Goal: Task Accomplishment & Management: Use online tool/utility

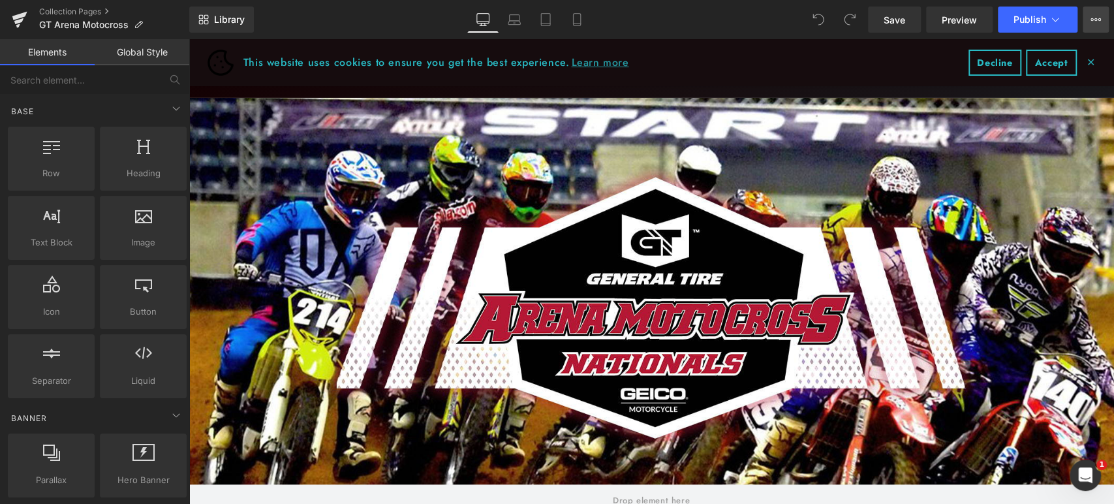
click at [1092, 18] on icon at bounding box center [1092, 19] width 3 height 3
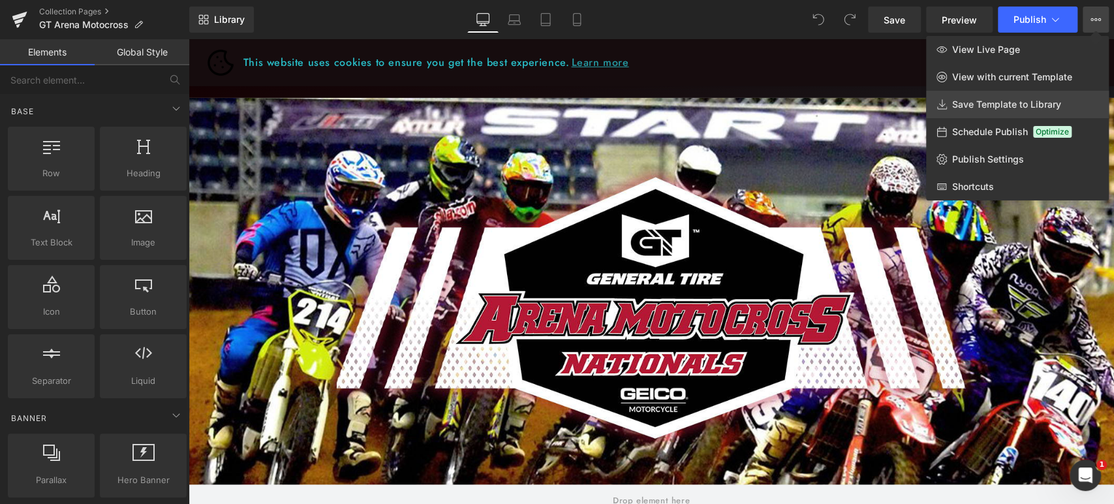
click at [997, 103] on span "Save Template to Library" at bounding box center [1006, 105] width 109 height 12
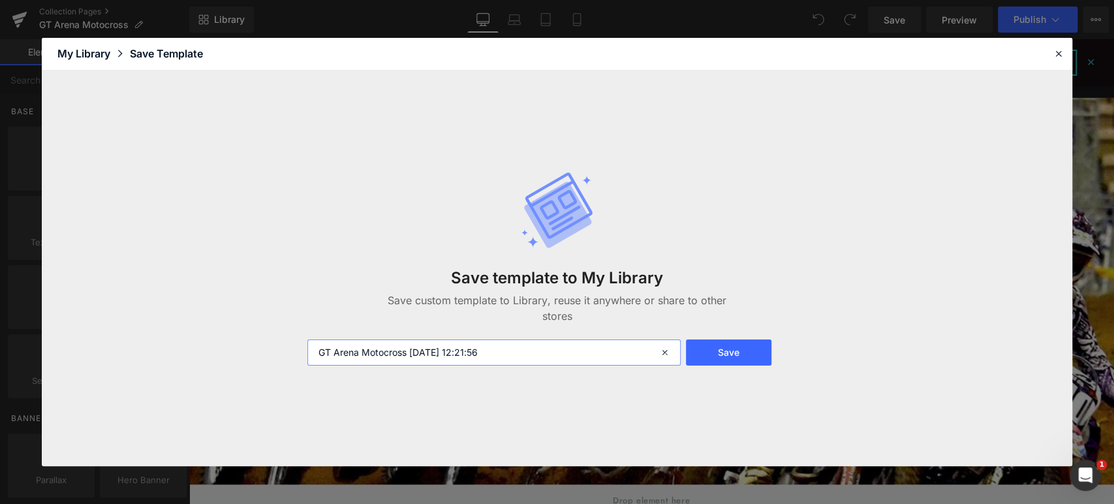
drag, startPoint x: 531, startPoint y: 354, endPoint x: 406, endPoint y: 342, distance: 125.2
click at [406, 342] on input "GT Arena Motocross [DATE] 12:21:56" at bounding box center [493, 352] width 373 height 26
type input "GT Arena Motocross"
click at [1057, 55] on icon at bounding box center [1059, 54] width 12 height 12
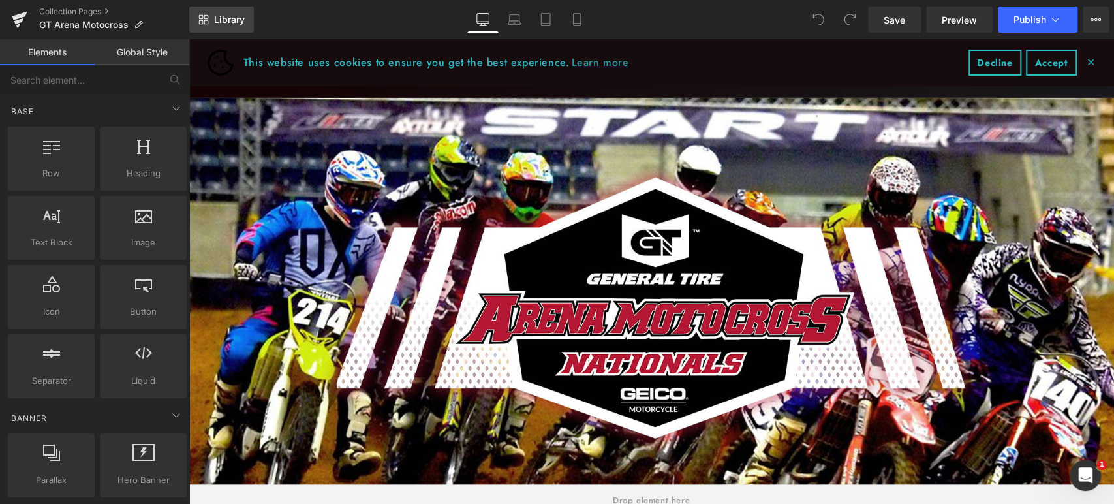
click at [223, 22] on span "Library" at bounding box center [229, 20] width 31 height 12
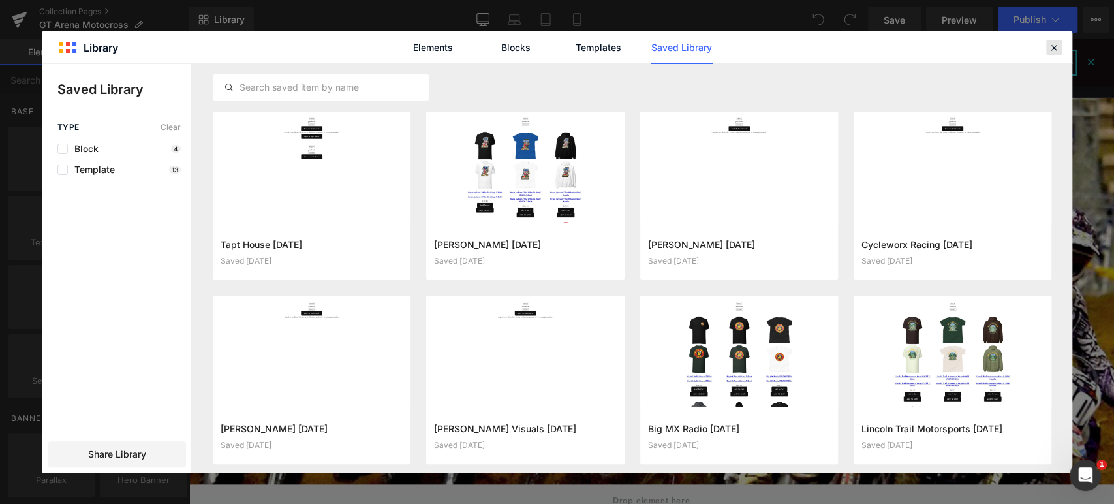
click at [267, 259] on icon at bounding box center [202, 270] width 129 height 22
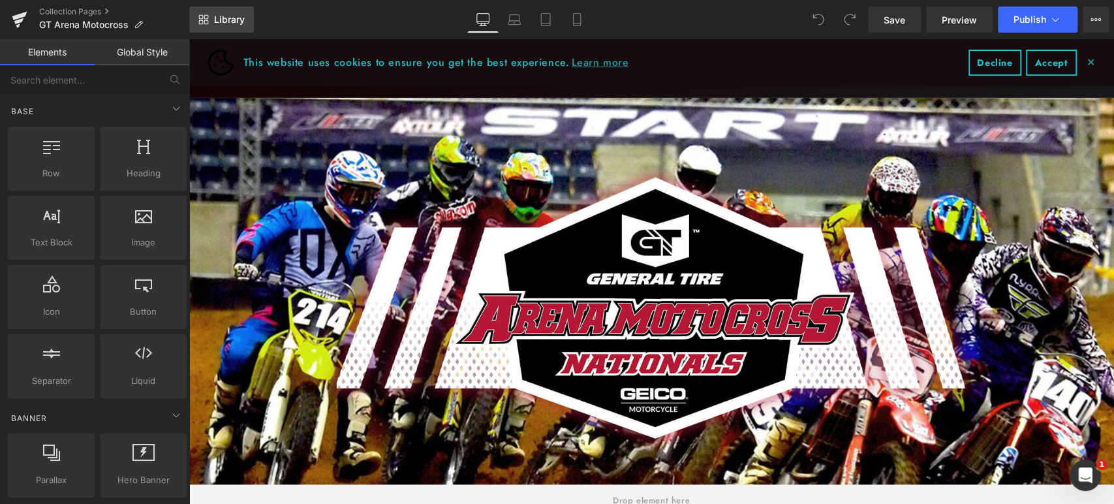
click at [223, 23] on span "Library" at bounding box center [229, 20] width 31 height 12
